Goal: Navigation & Orientation: Find specific page/section

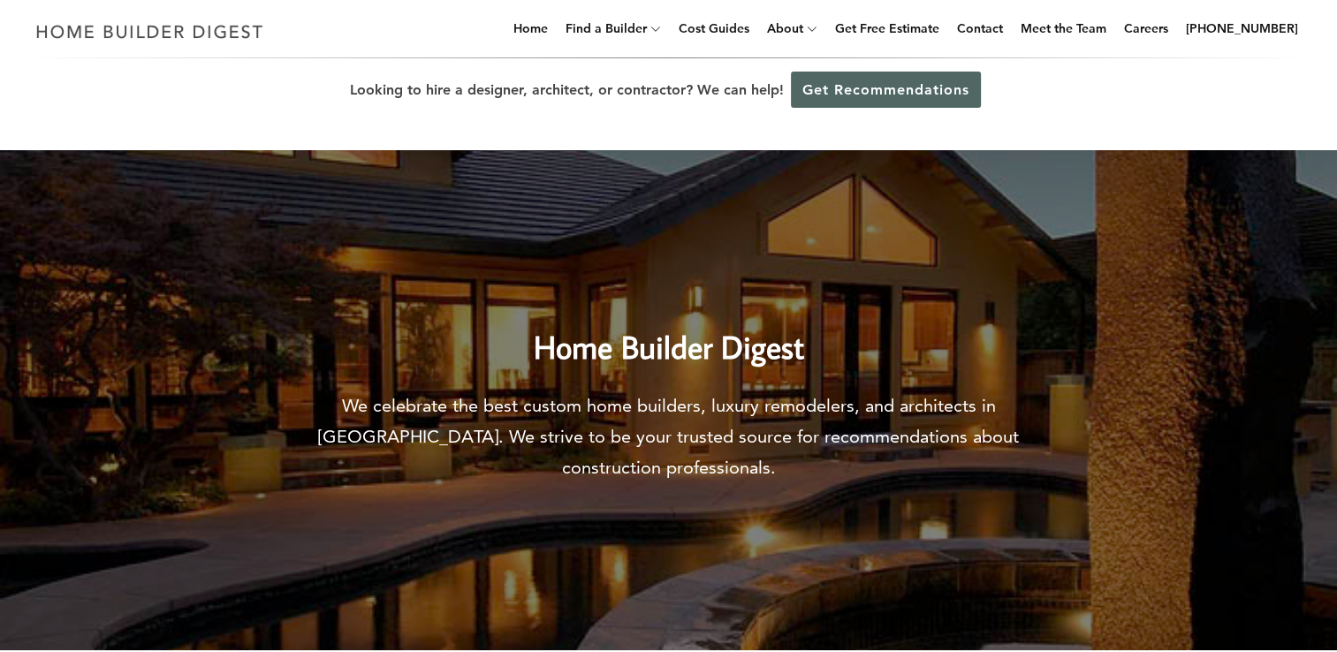
click at [820, 87] on link "Get Recommendations" at bounding box center [886, 90] width 190 height 36
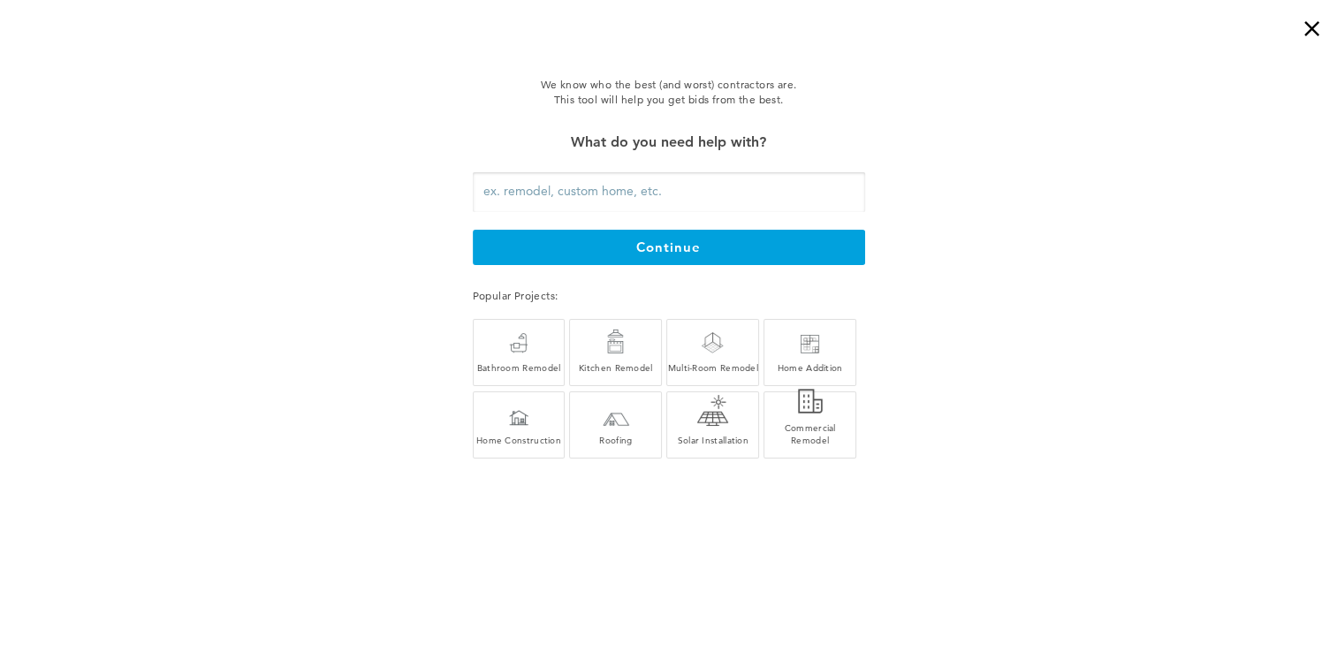
click at [1307, 30] on div "×" at bounding box center [1319, 17] width 35 height 35
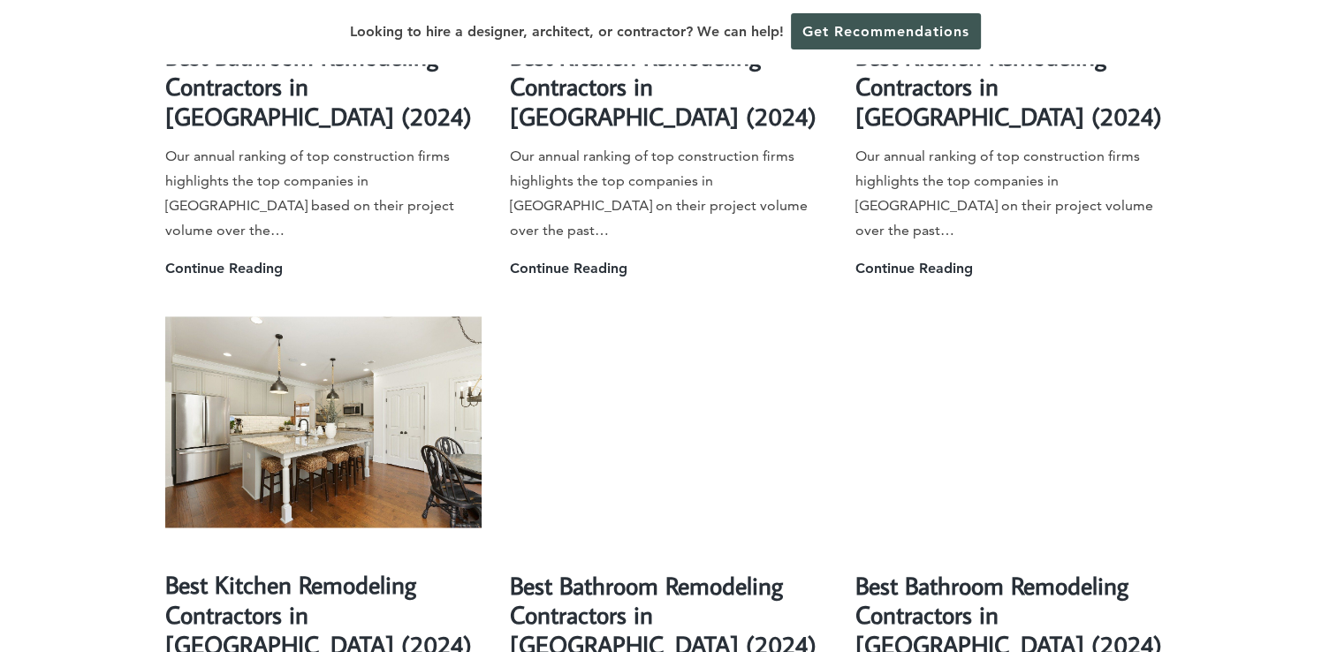
scroll to position [3536, 0]
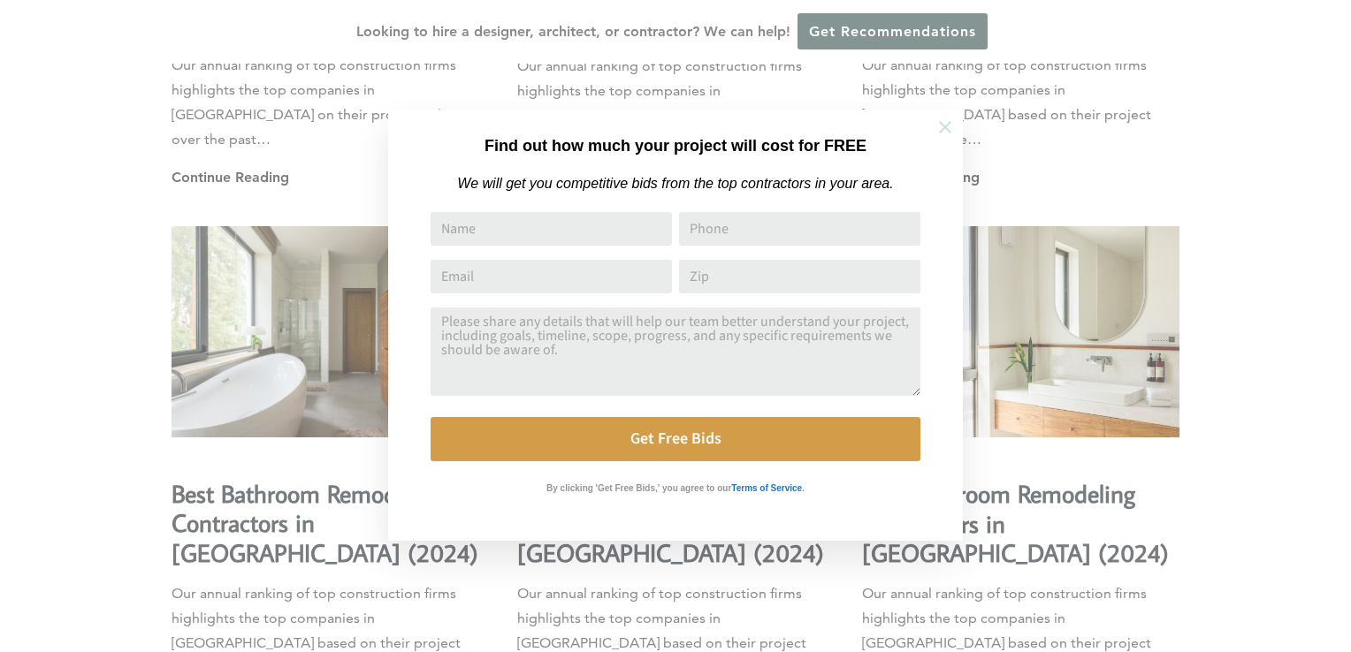
click at [948, 121] on icon at bounding box center [944, 127] width 19 height 19
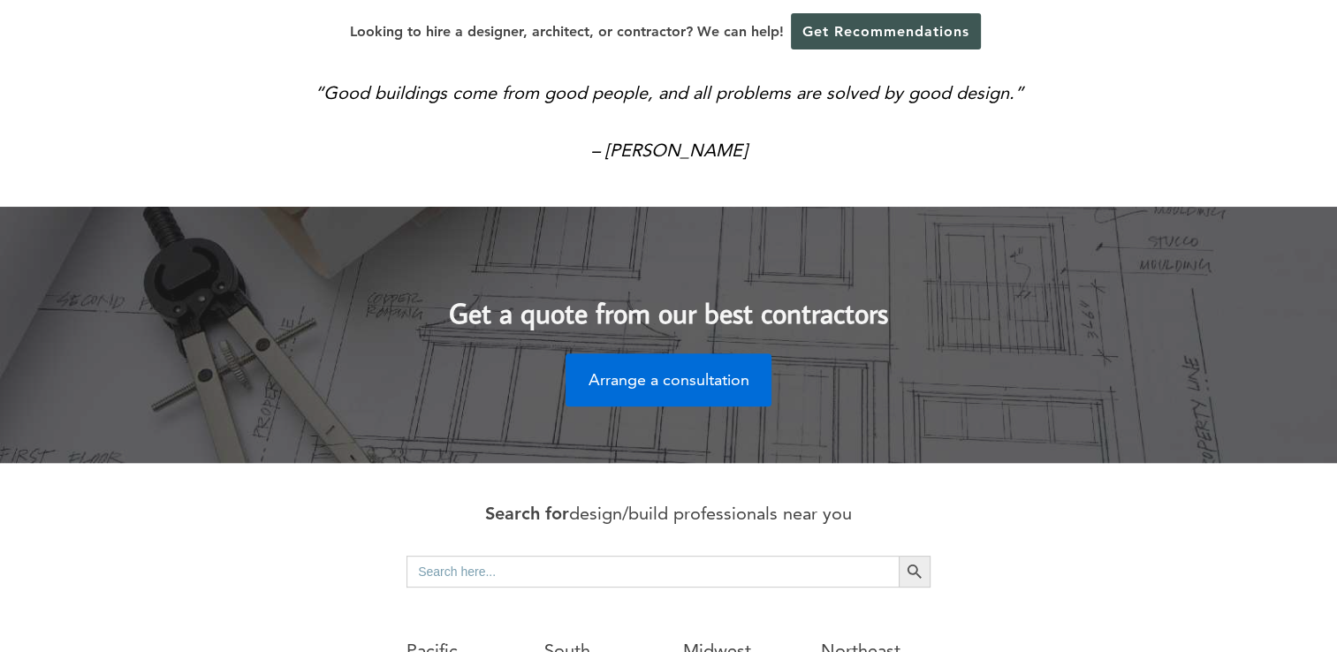
scroll to position [0, 0]
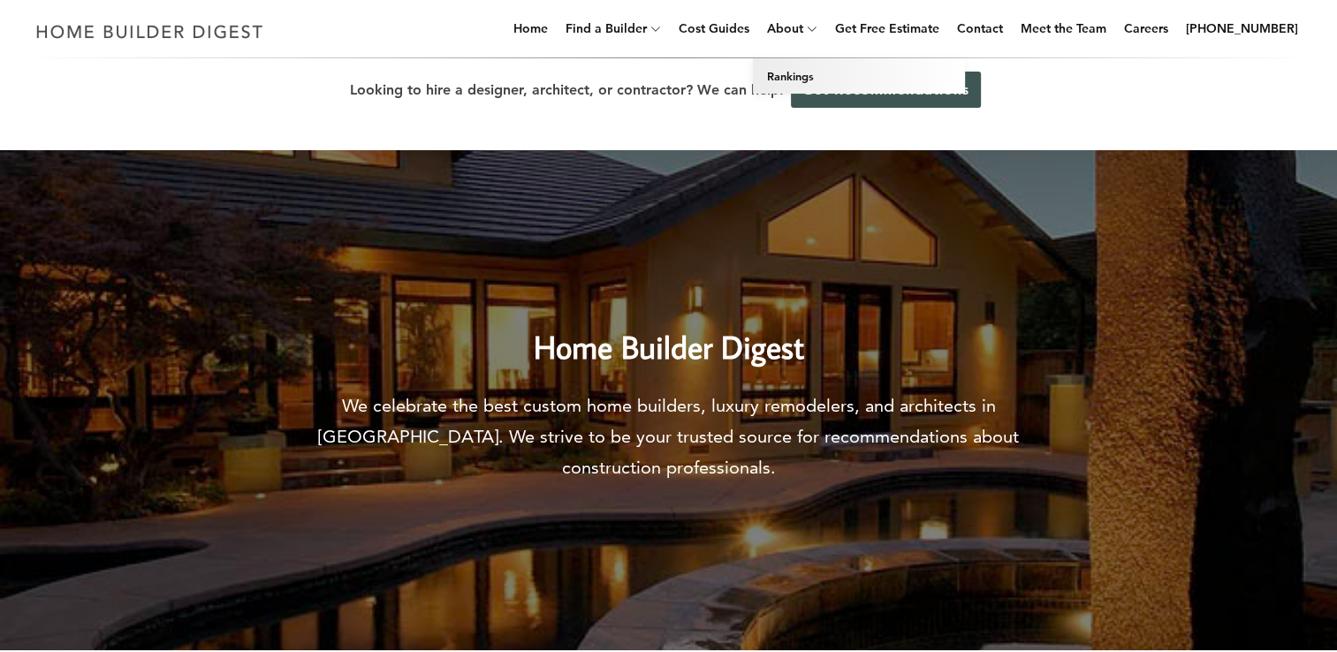
click at [817, 73] on link "Rankings" at bounding box center [859, 75] width 212 height 35
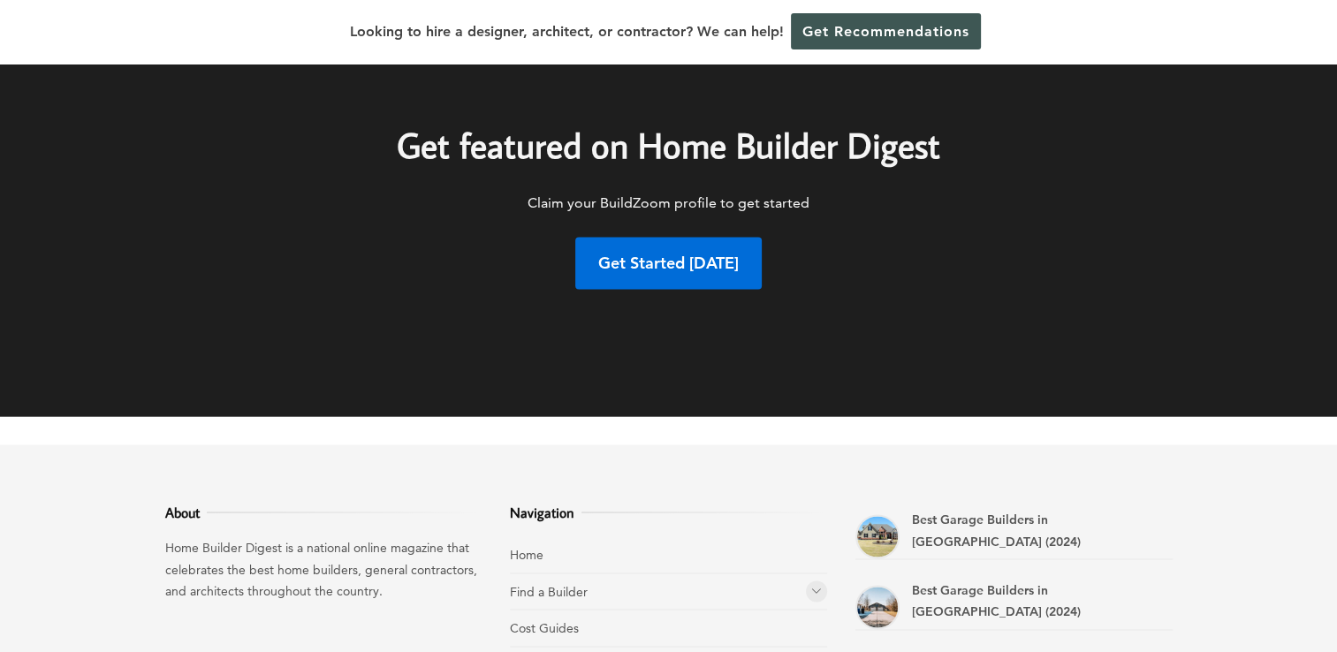
scroll to position [3094, 0]
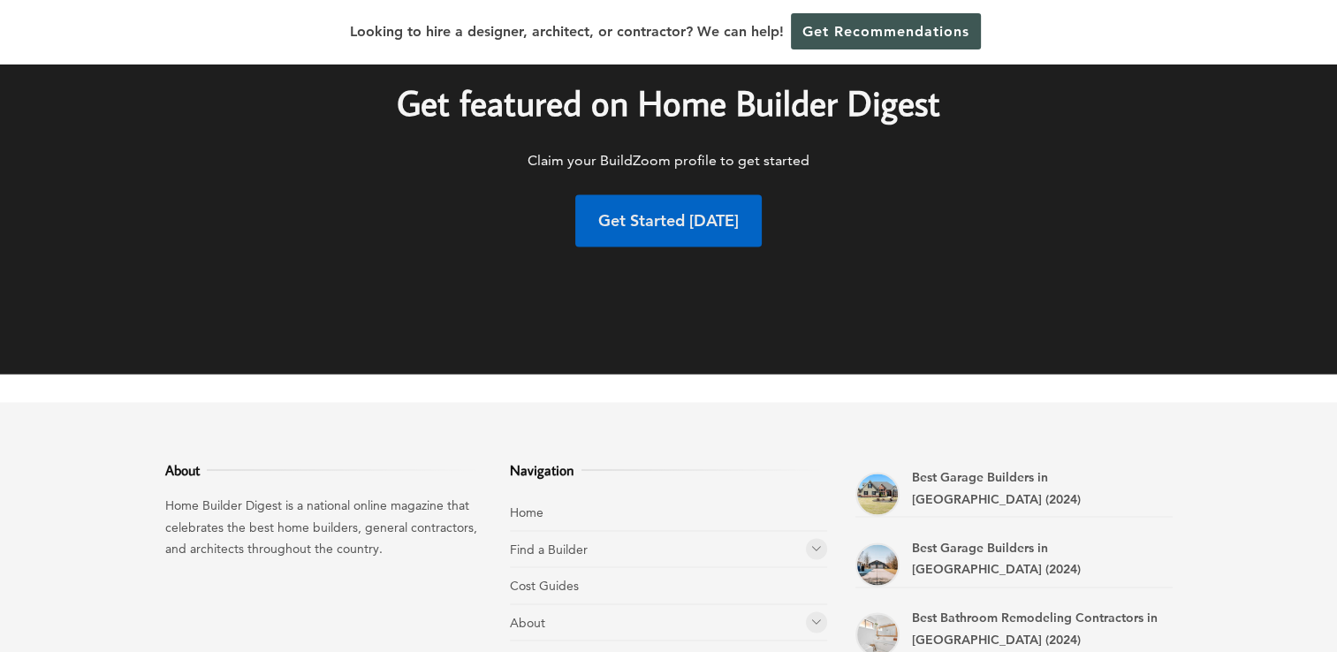
click at [632, 222] on strong "Get Started Today" at bounding box center [668, 220] width 141 height 20
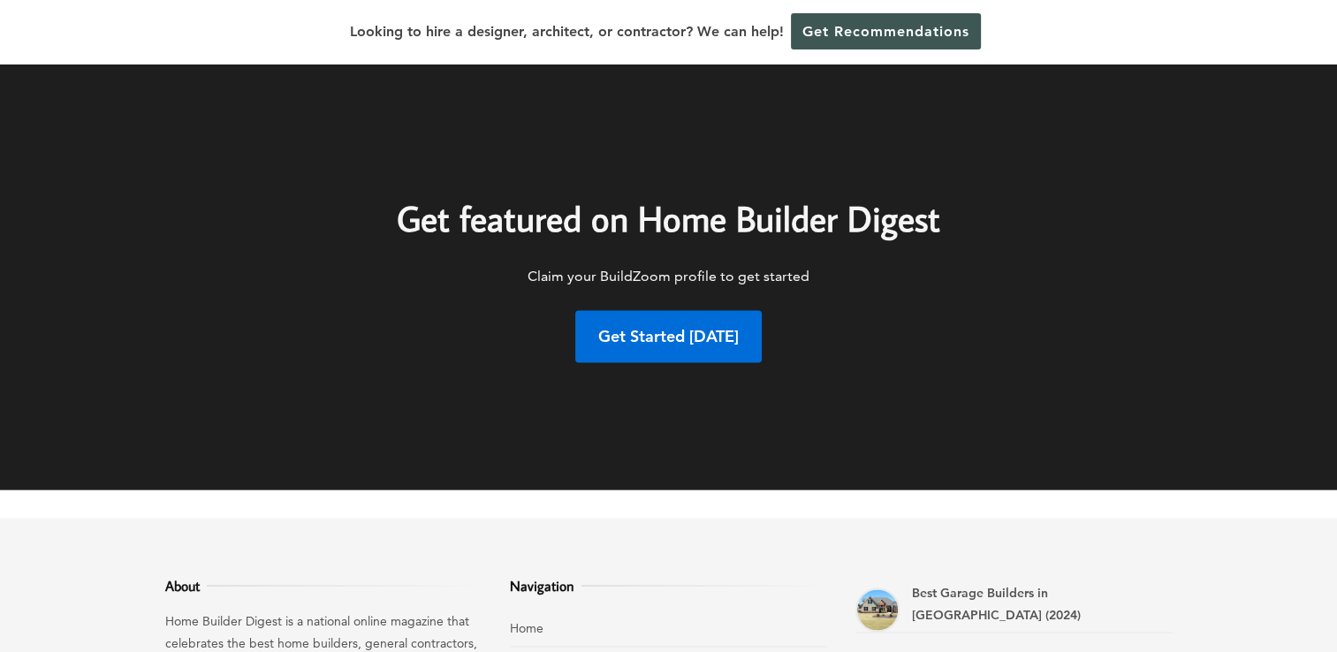
scroll to position [3006, 0]
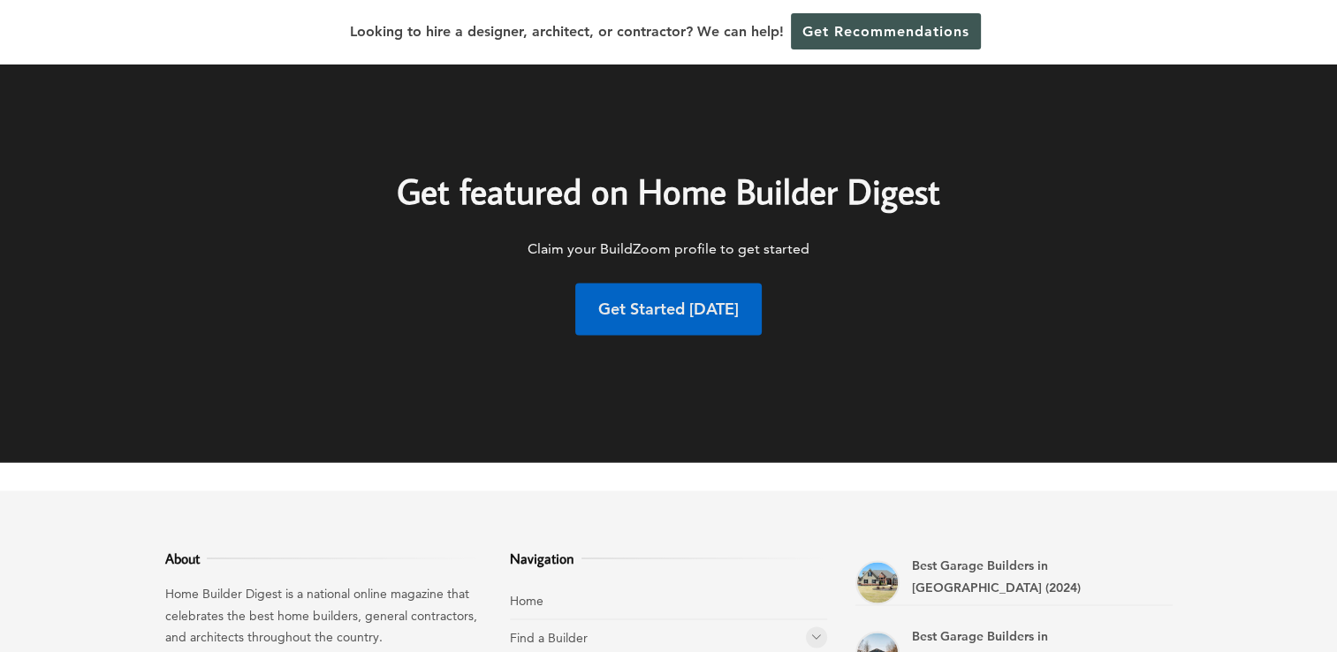
click at [696, 319] on strong "Get Started Today" at bounding box center [668, 309] width 141 height 20
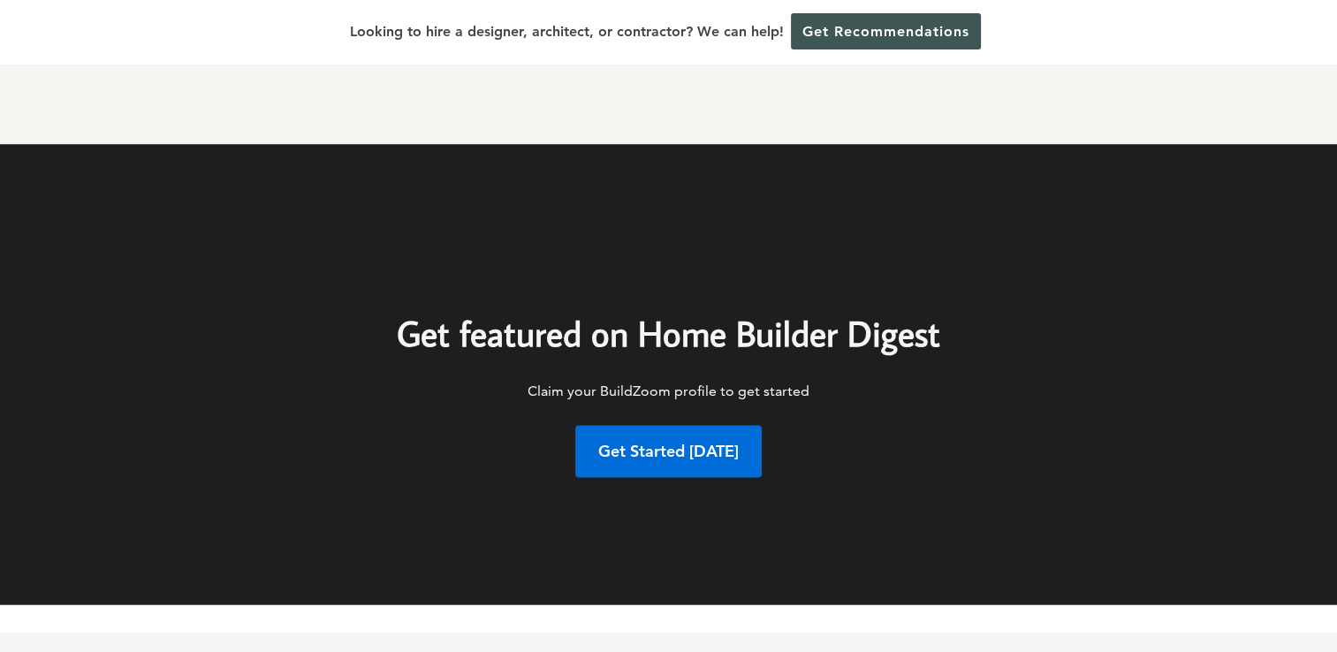
scroll to position [2893, 0]
